Goal: Task Accomplishment & Management: Complete application form

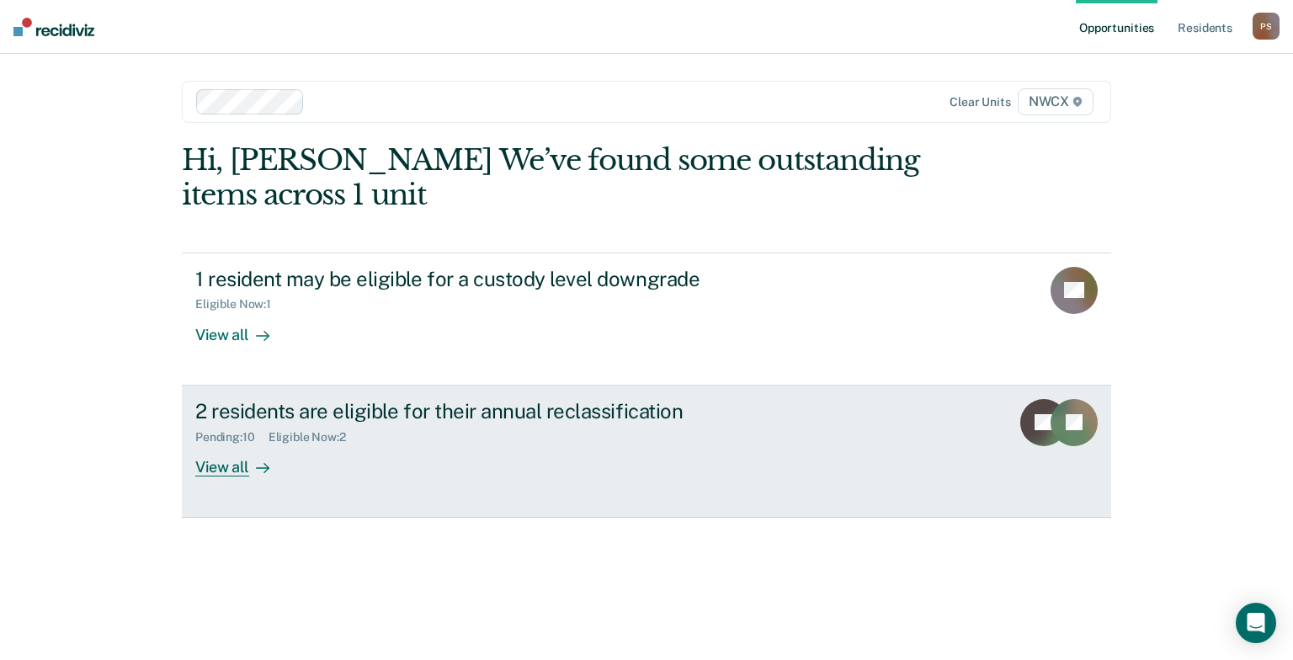
click at [229, 467] on div "View all" at bounding box center [242, 460] width 94 height 33
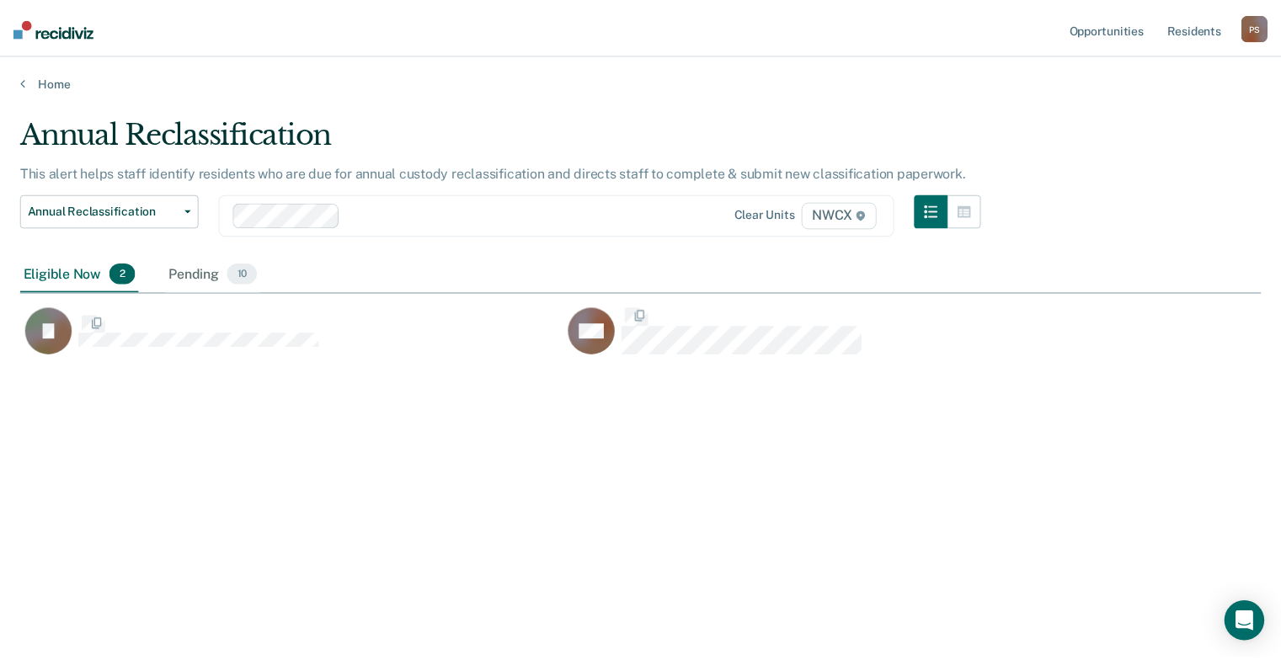
scroll to position [404, 1240]
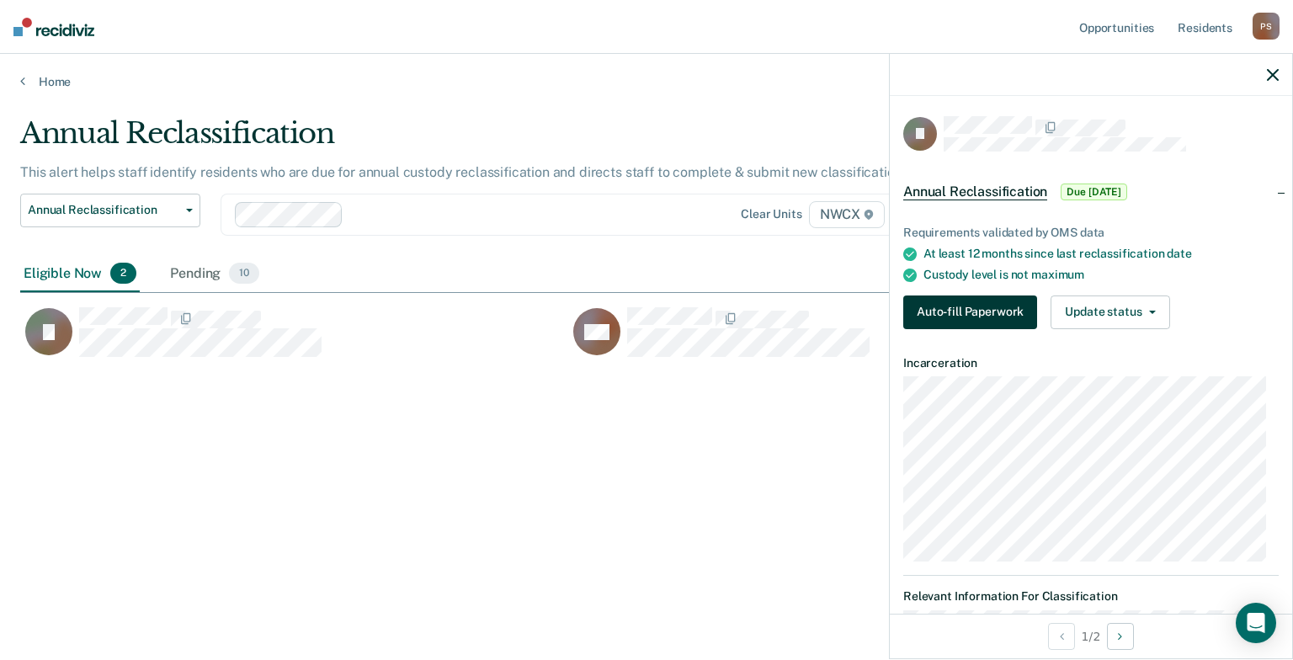
click at [977, 314] on button "Auto-fill Paperwork" at bounding box center [971, 313] width 134 height 34
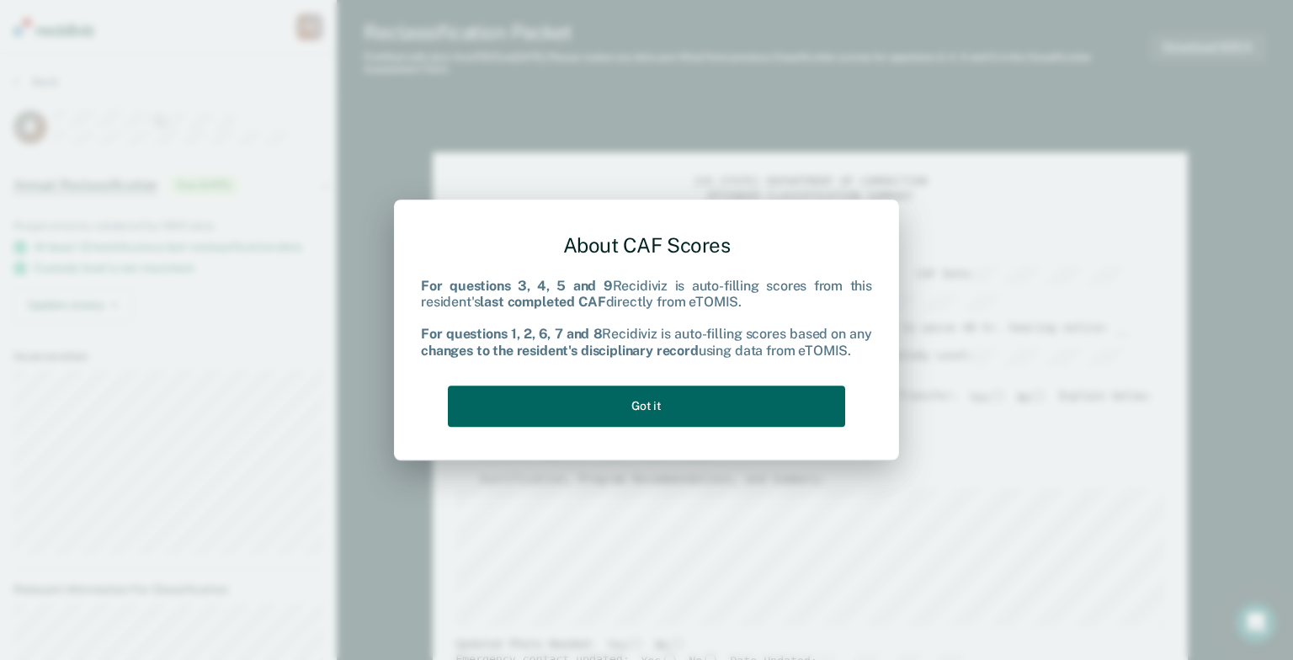
click at [716, 404] on button "Got it" at bounding box center [646, 406] width 397 height 41
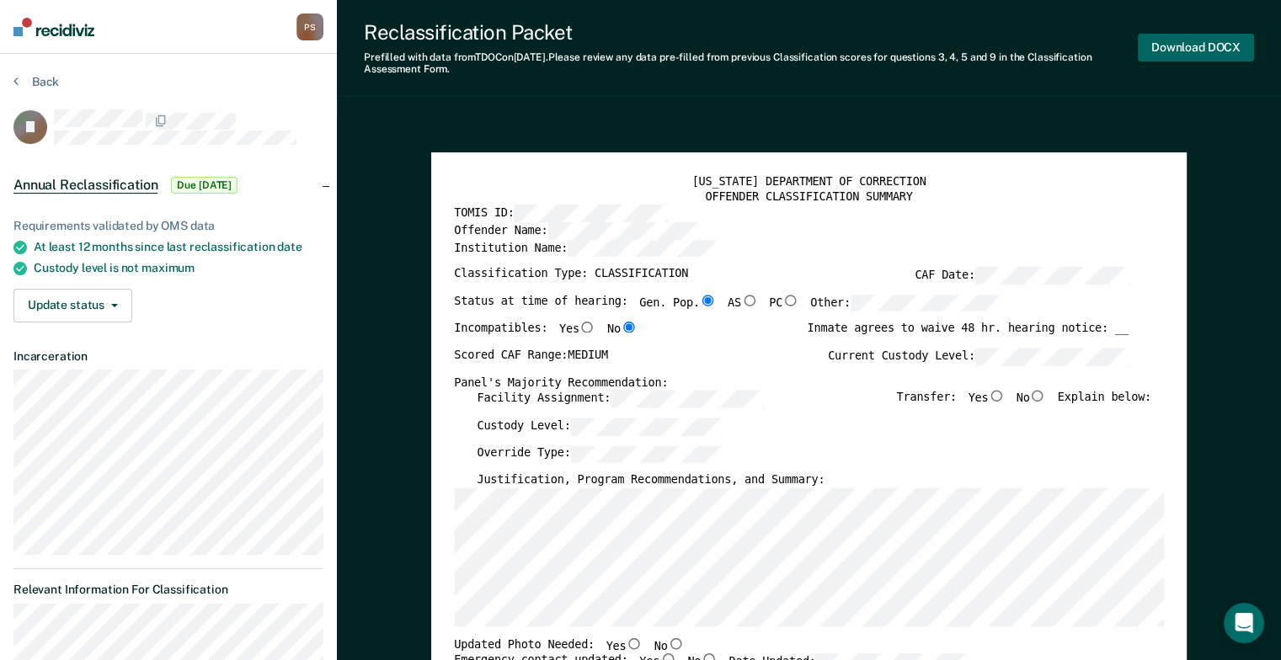
click at [1200, 48] on button "Download DOCX" at bounding box center [1196, 48] width 116 height 28
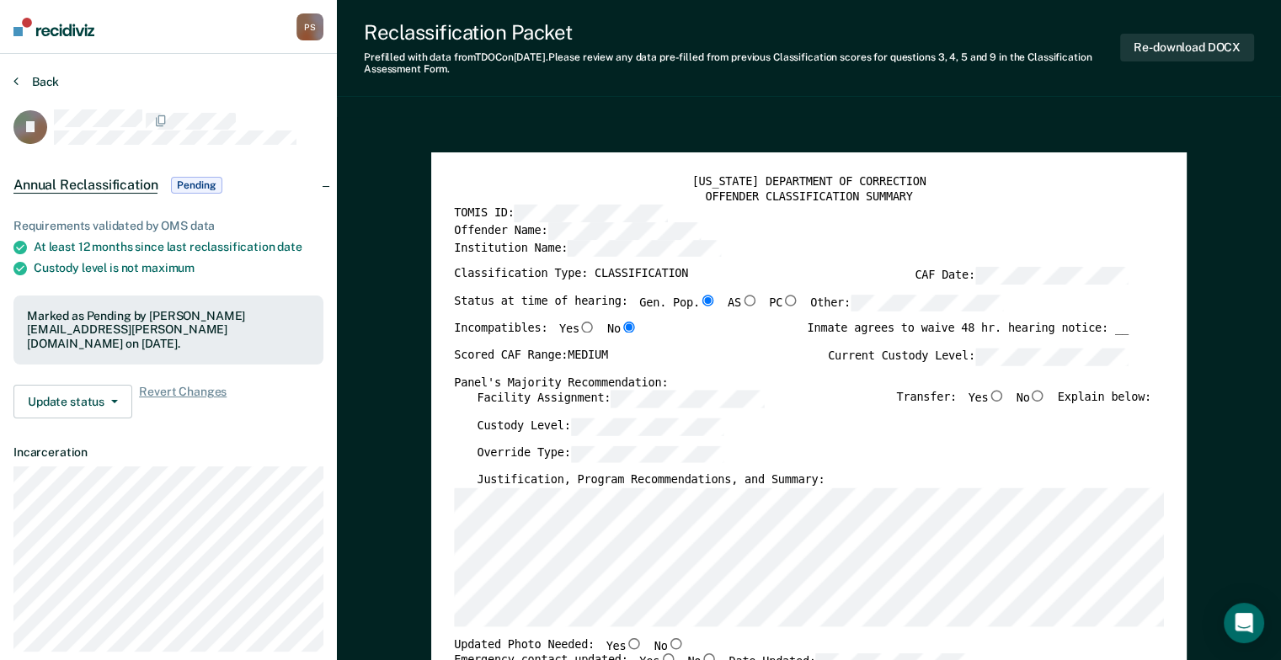
click at [19, 78] on button "Back" at bounding box center [35, 81] width 45 height 15
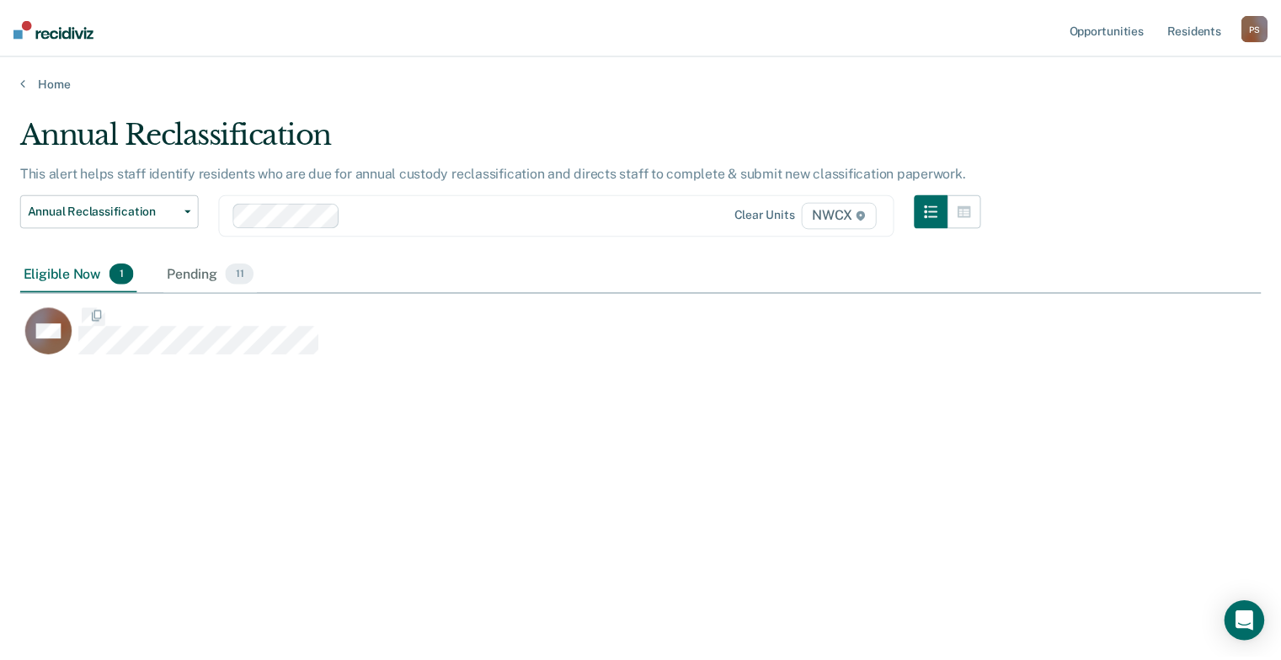
scroll to position [404, 1240]
click at [192, 276] on div "Pending 11" at bounding box center [212, 274] width 94 height 37
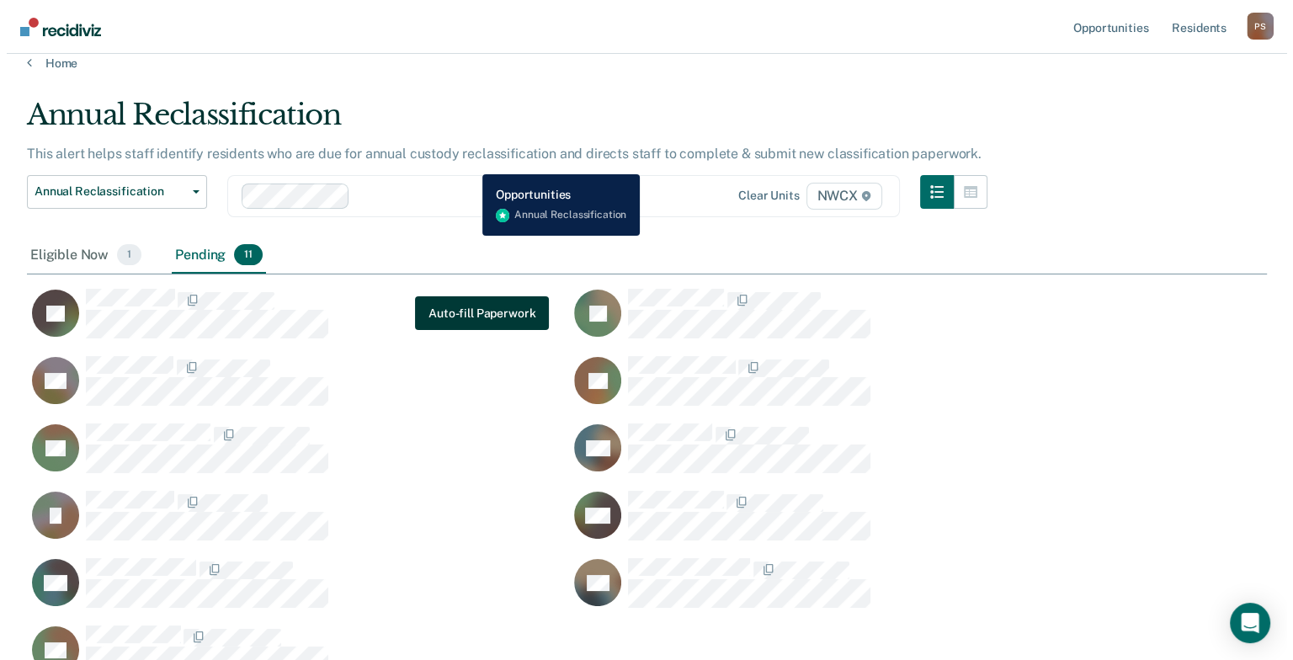
scroll to position [0, 0]
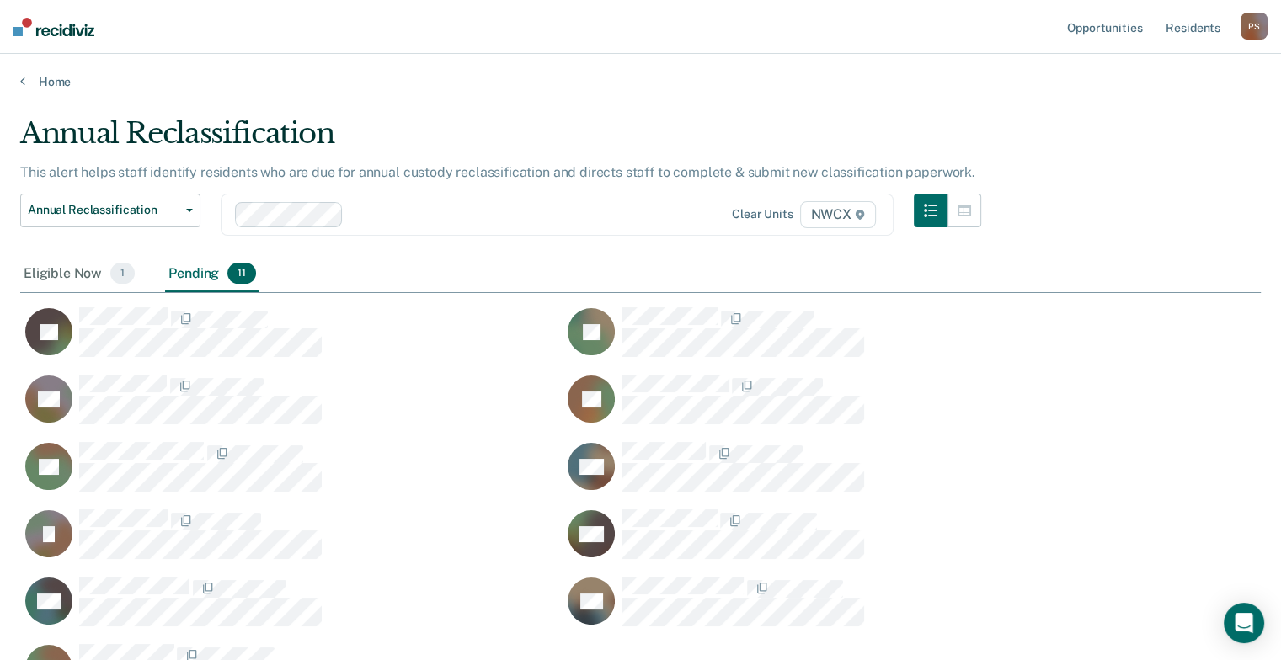
click at [198, 269] on div "Pending 11" at bounding box center [212, 274] width 94 height 37
click at [81, 269] on div "Eligible Now 1" at bounding box center [79, 274] width 118 height 37
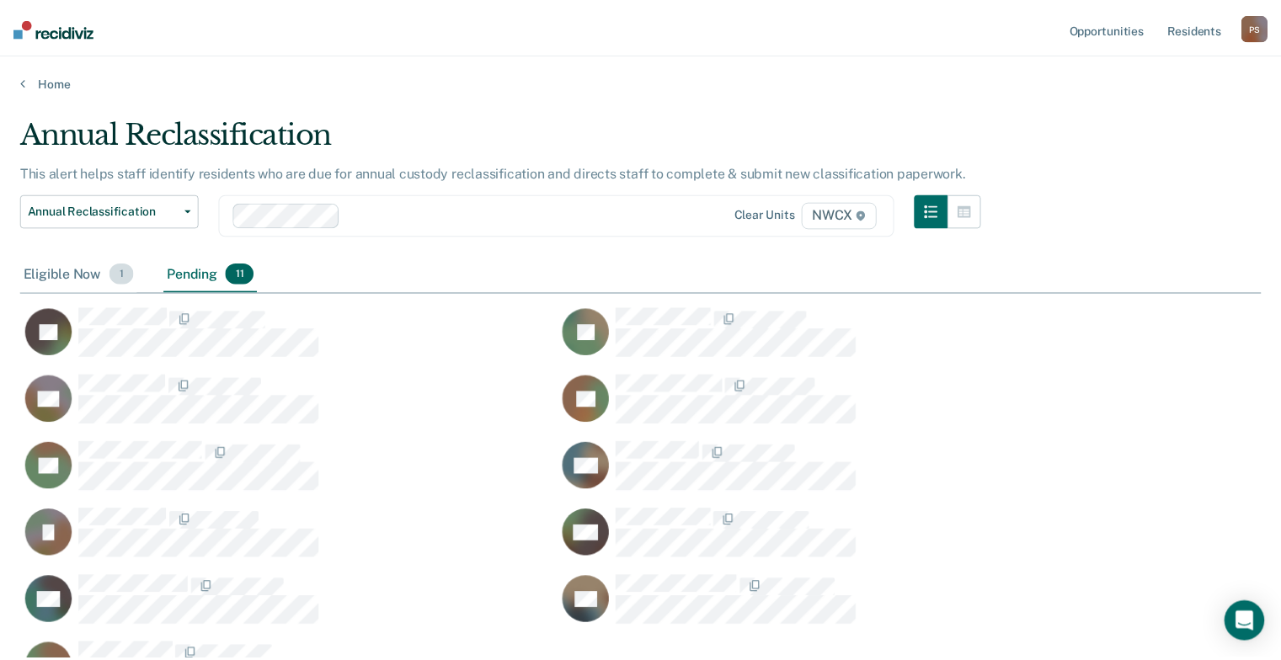
scroll to position [13, 13]
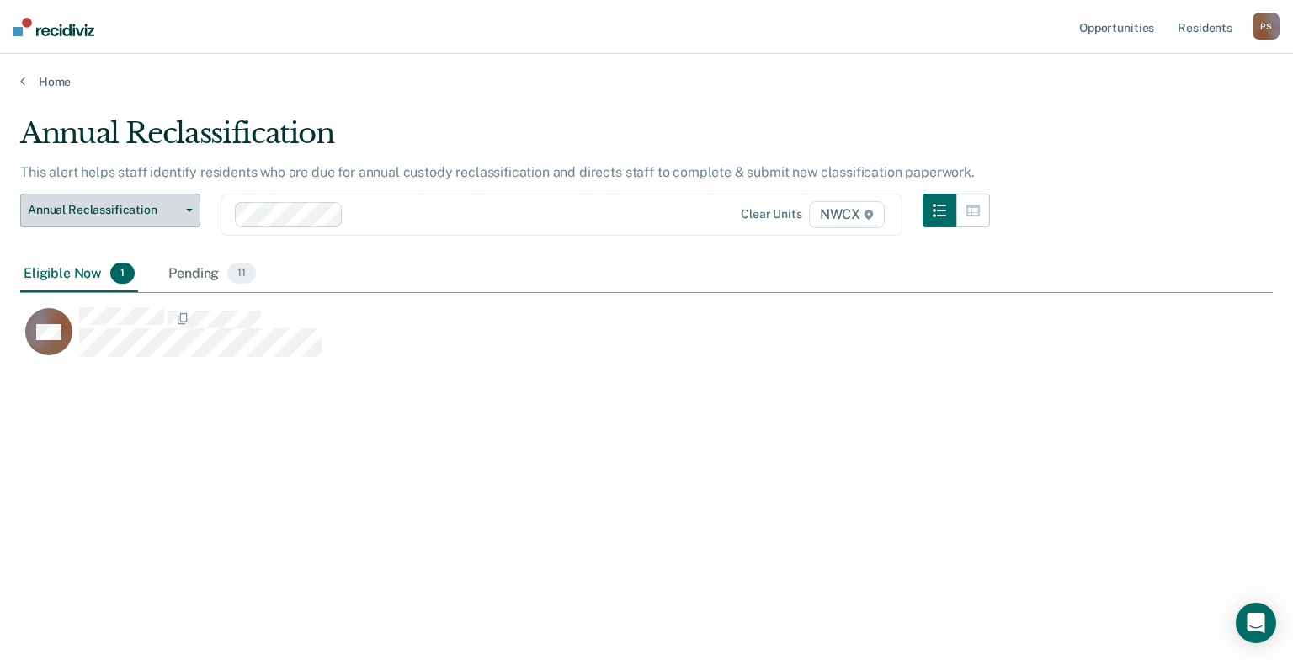
click at [192, 206] on button "Annual Reclassification" at bounding box center [110, 211] width 180 height 34
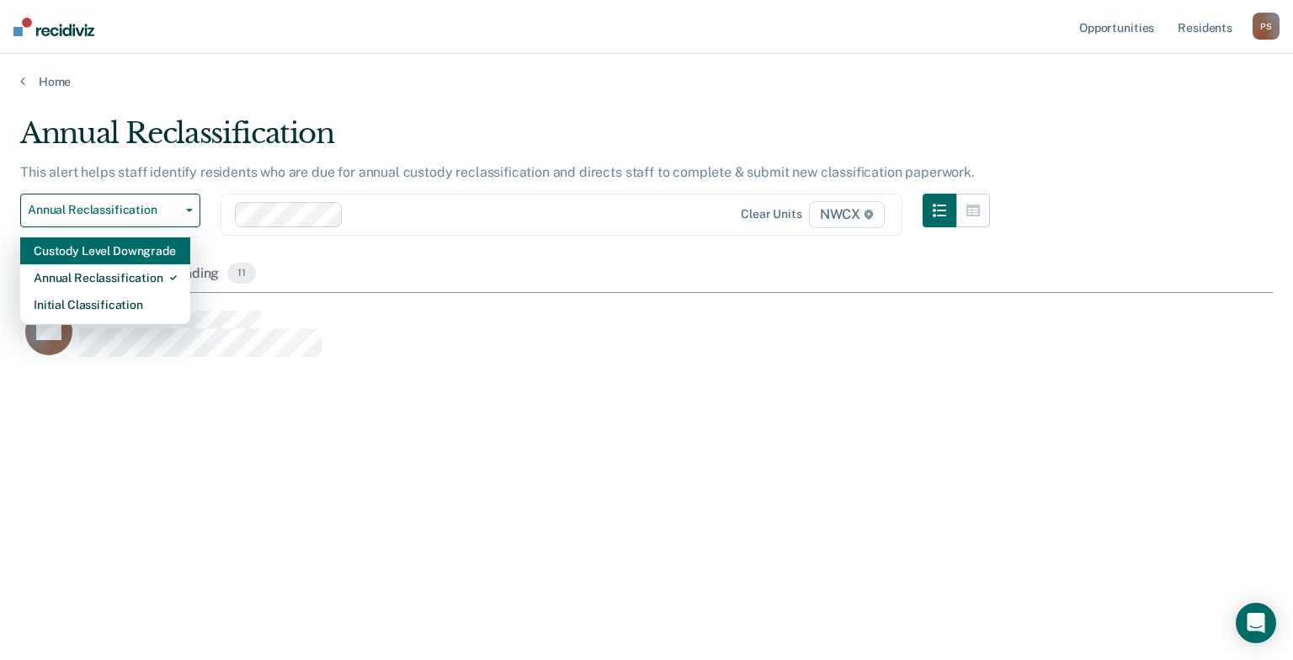
click at [143, 243] on div "Custody Level Downgrade" at bounding box center [105, 250] width 143 height 27
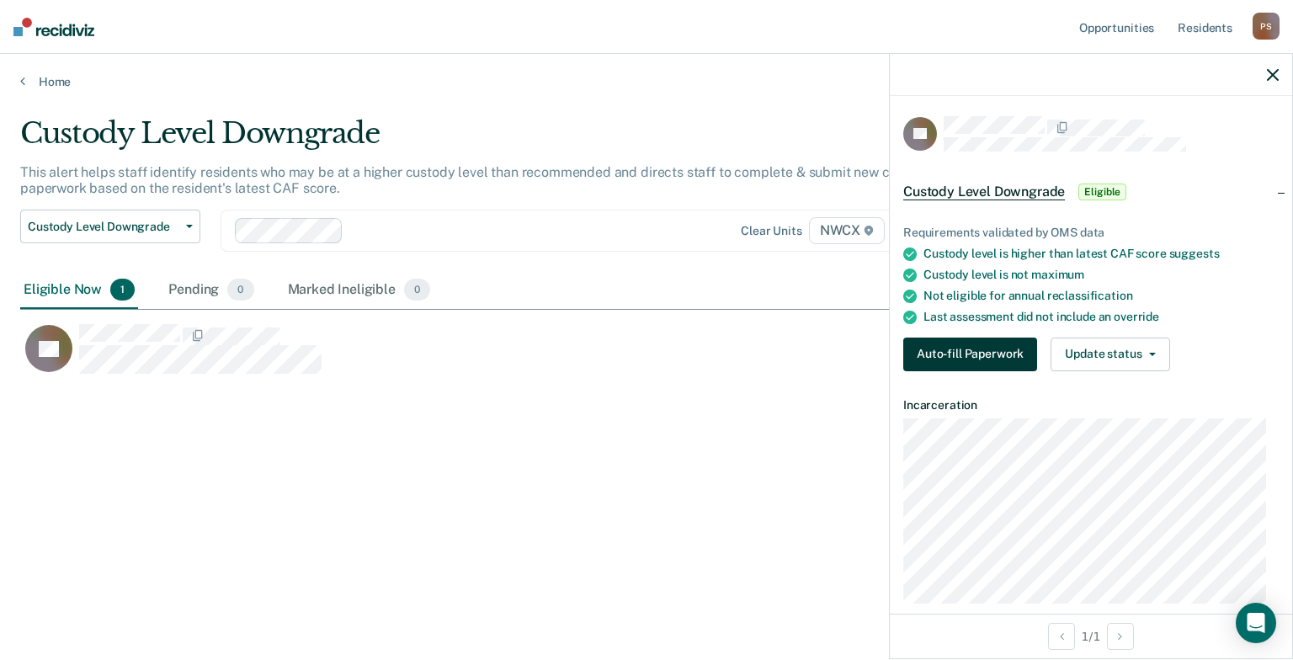
click at [961, 357] on button "Auto-fill Paperwork" at bounding box center [971, 355] width 134 height 34
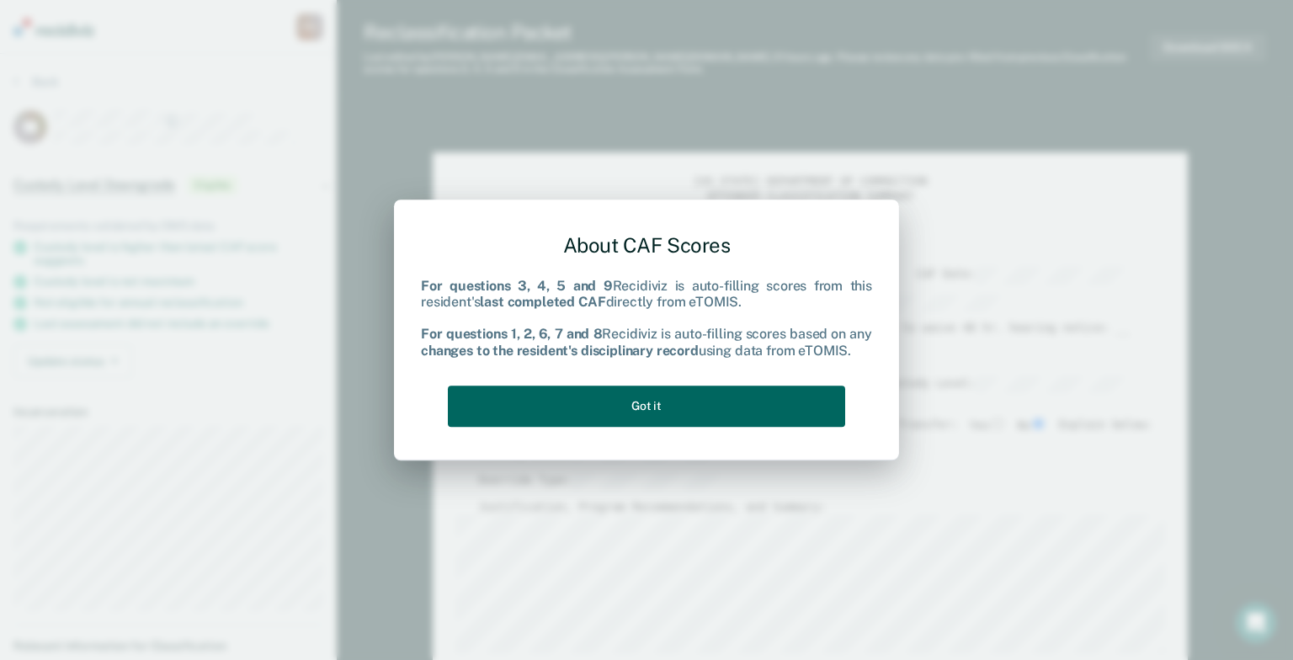
click at [642, 414] on button "Got it" at bounding box center [646, 406] width 397 height 41
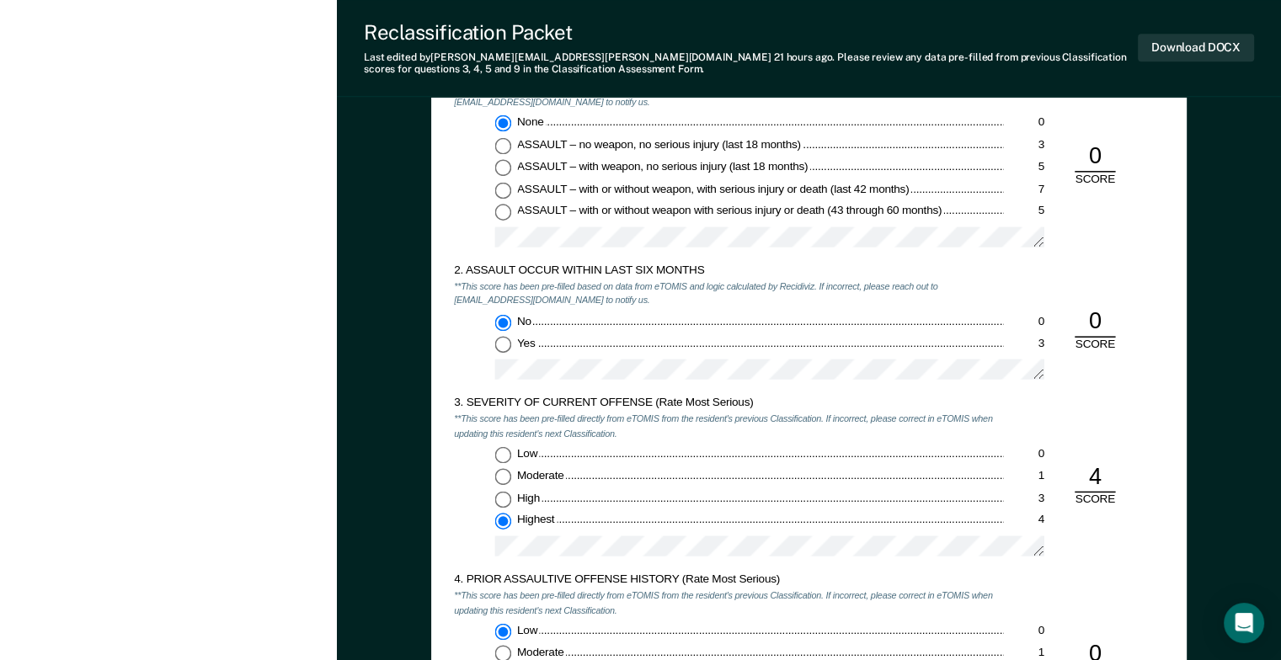
scroll to position [1243, 0]
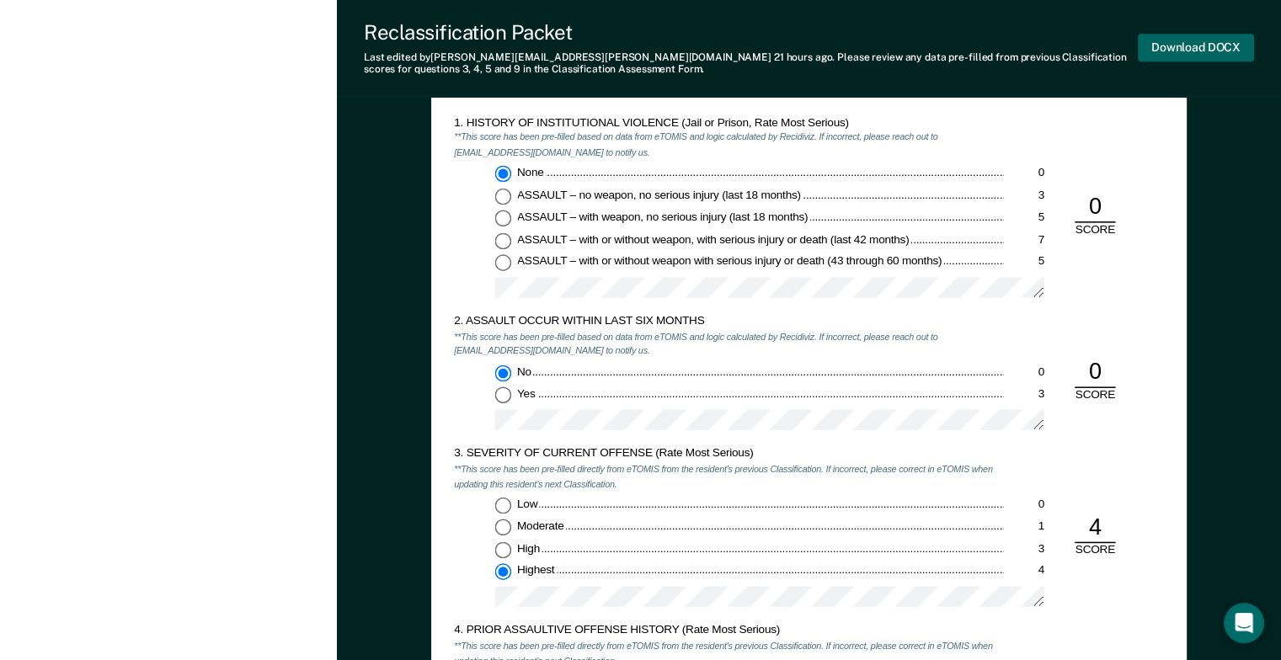
click at [1183, 47] on button "Download DOCX" at bounding box center [1196, 48] width 116 height 28
type textarea "x"
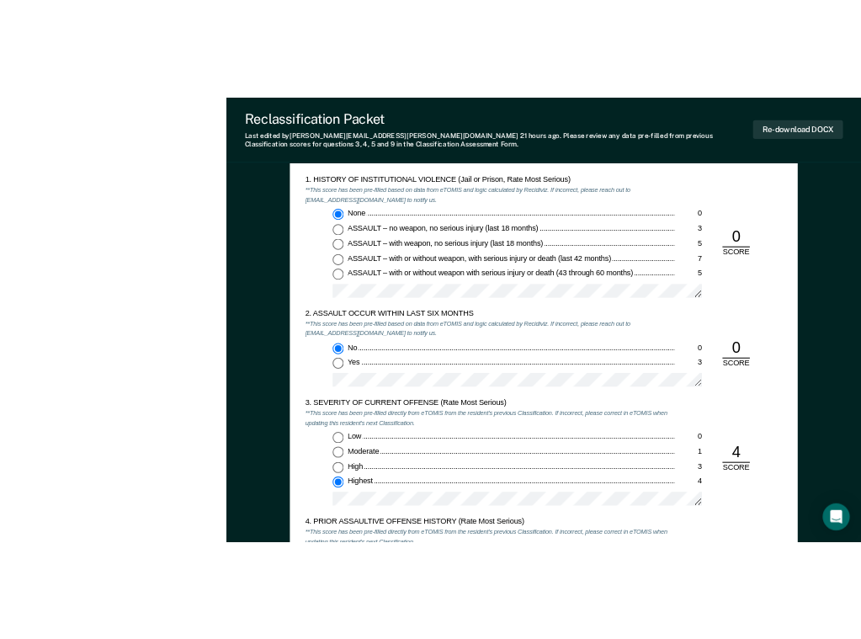
scroll to position [0, 0]
